Goal: Task Accomplishment & Management: Complete application form

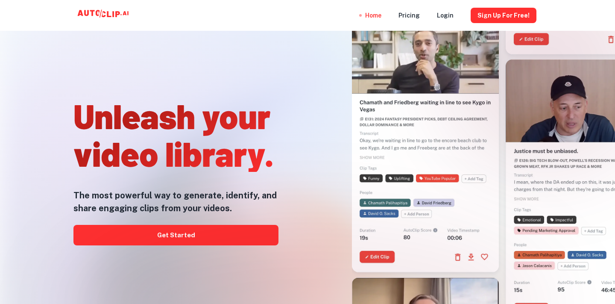
click at [226, 223] on div at bounding box center [307, 303] width 492 height 171
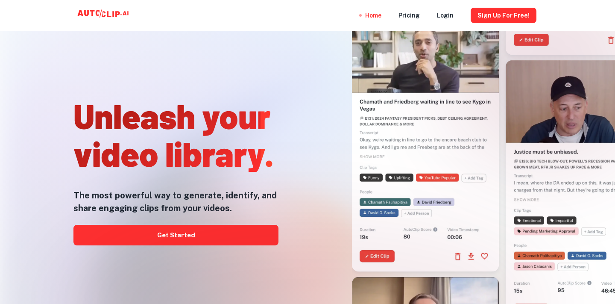
click at [224, 233] on div at bounding box center [307, 303] width 492 height 171
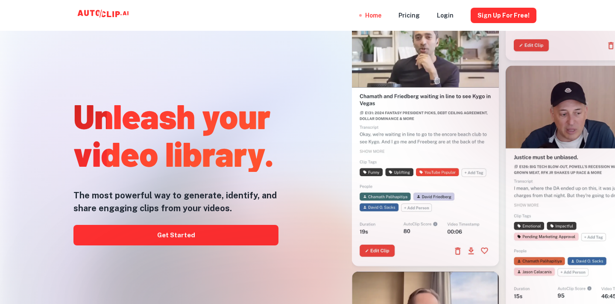
click at [168, 234] on div at bounding box center [307, 303] width 492 height 171
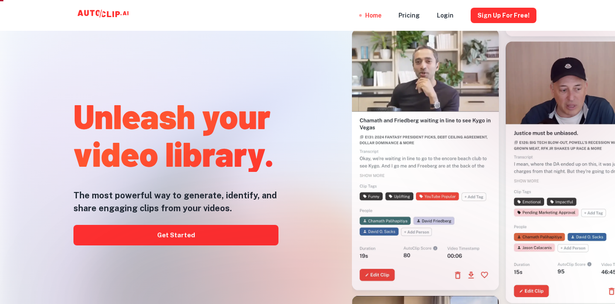
click at [177, 237] on div at bounding box center [307, 303] width 492 height 171
click at [226, 236] on div at bounding box center [307, 303] width 492 height 171
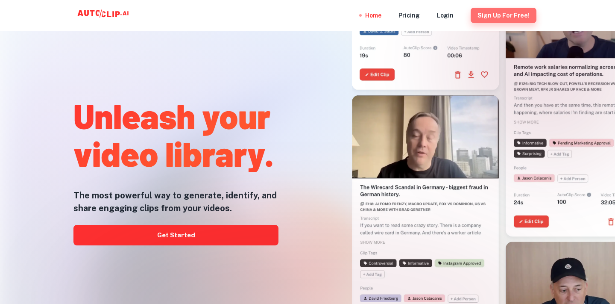
click at [520, 21] on button "Sign Up for free!" at bounding box center [504, 15] width 66 height 15
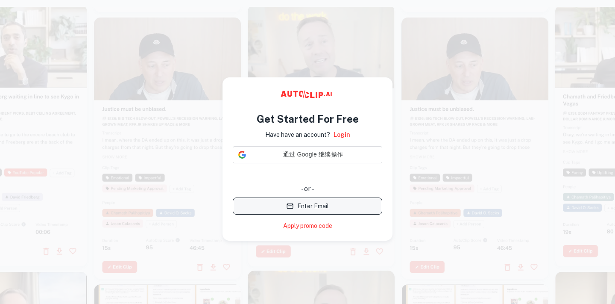
click at [319, 200] on button "Enter Email" at bounding box center [307, 205] width 149 height 17
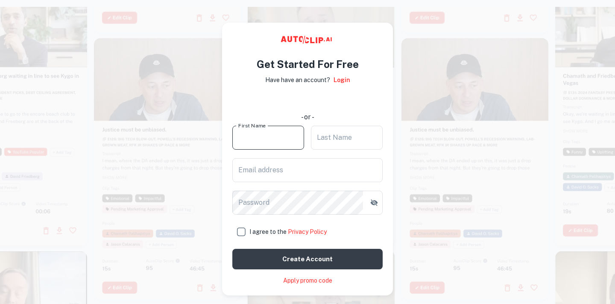
click at [276, 134] on input "First Name" at bounding box center [268, 138] width 72 height 24
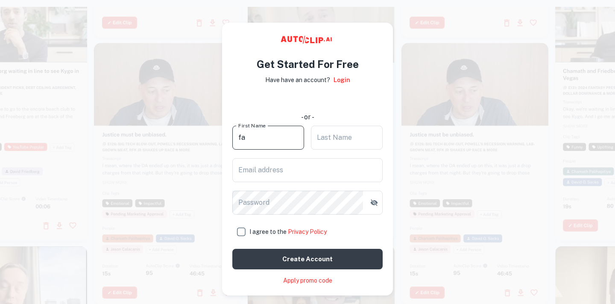
type input "f"
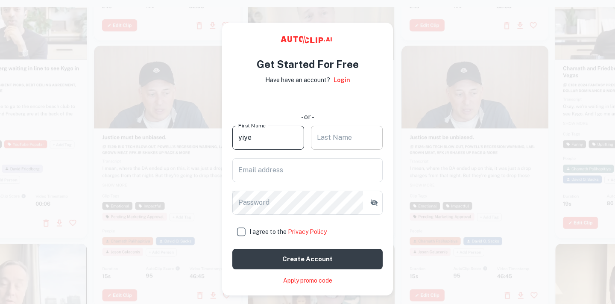
type input "yiye"
click at [334, 131] on div "Last Name Last Name" at bounding box center [347, 138] width 72 height 24
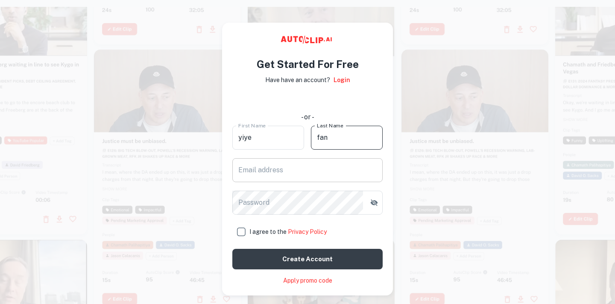
type input "fan"
click at [295, 167] on input "Email address" at bounding box center [307, 170] width 150 height 24
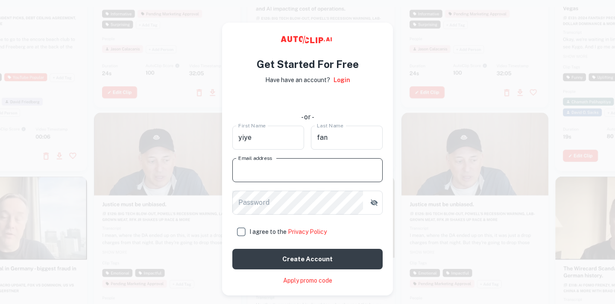
type input "[EMAIL_ADDRESS][DOMAIN_NAME]"
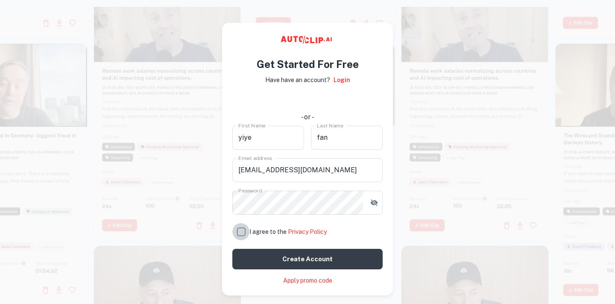
click at [241, 231] on input "I agree to the Privacy Policy" at bounding box center [240, 231] width 17 height 17
checkbox input "true"
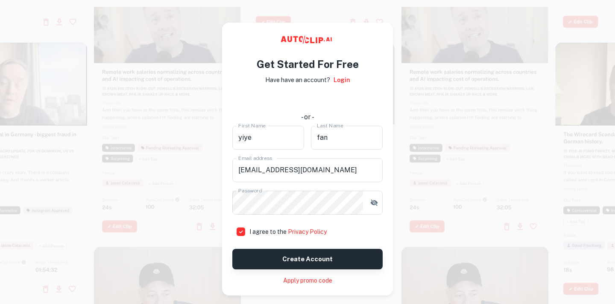
click at [292, 254] on button "Create account" at bounding box center [307, 258] width 150 height 20
